Goal: Task Accomplishment & Management: Manage account settings

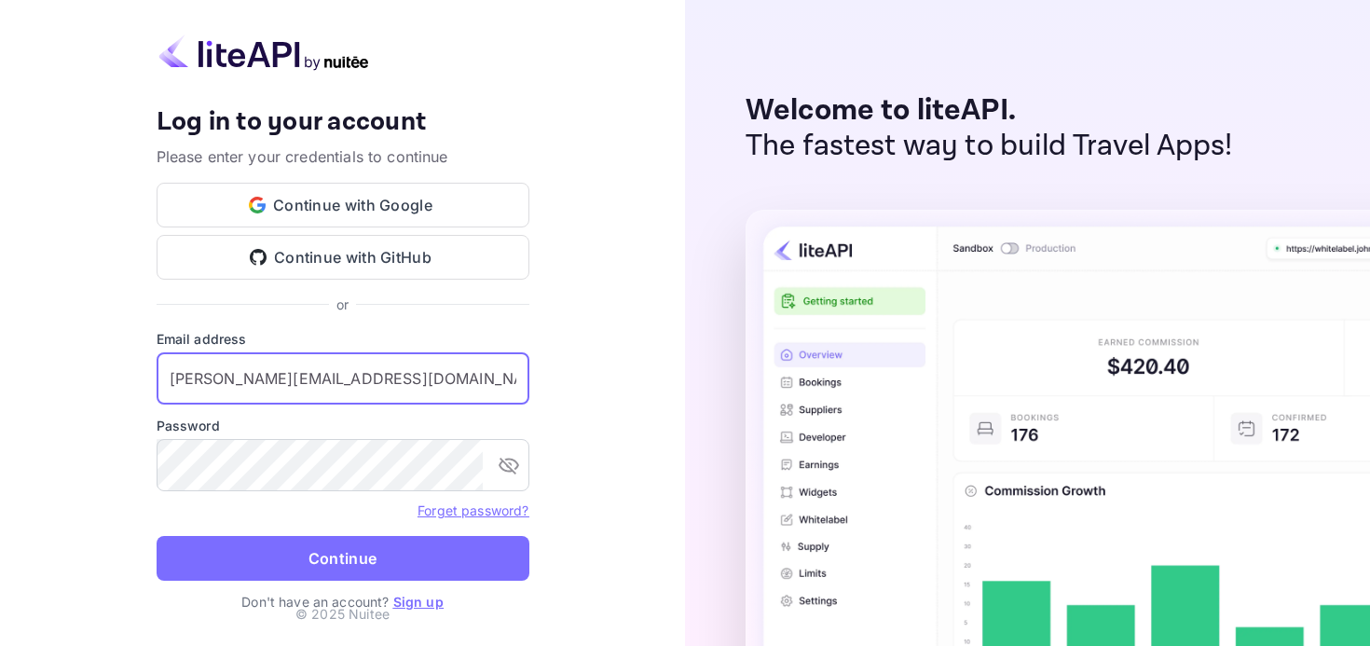
click at [274, 401] on input "[PERSON_NAME][EMAIL_ADDRESS][DOMAIN_NAME]" at bounding box center [343, 378] width 373 height 52
click at [420, 363] on input "[EMAIL_ADDRESS][DOMAIN_NAME]" at bounding box center [343, 378] width 373 height 52
type input "[EMAIL_ADDRESS][DOMAIN_NAME]"
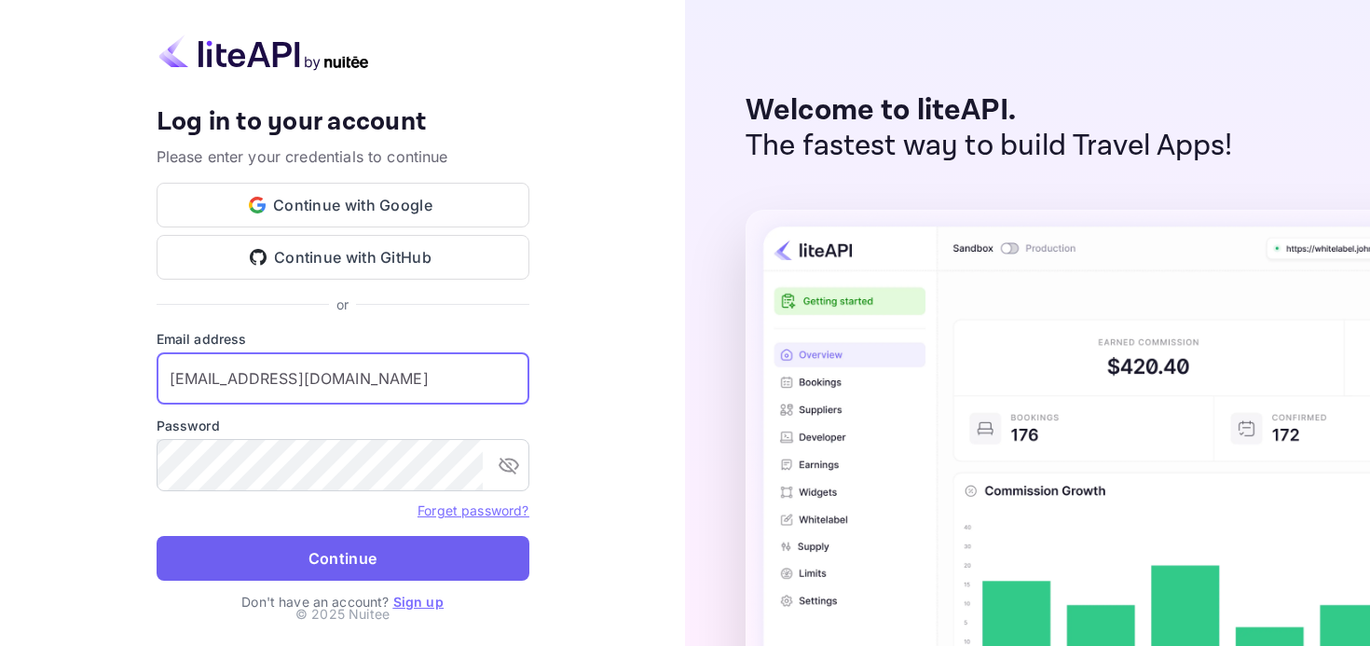
click at [357, 564] on button "Continue" at bounding box center [343, 558] width 373 height 45
